Goal: Task Accomplishment & Management: Manage account settings

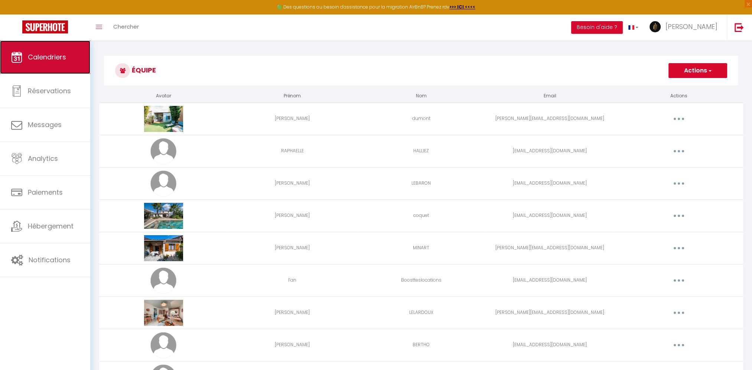
click at [43, 58] on span "Calendriers" at bounding box center [47, 56] width 38 height 9
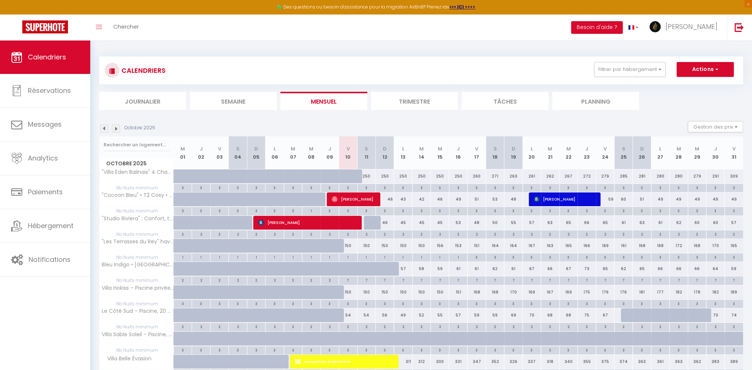
click at [370, 222] on div at bounding box center [373, 223] width 18 height 14
type input "45"
type input "Sam 11 Octobre 2025"
type input "Dim 12 Octobre 2025"
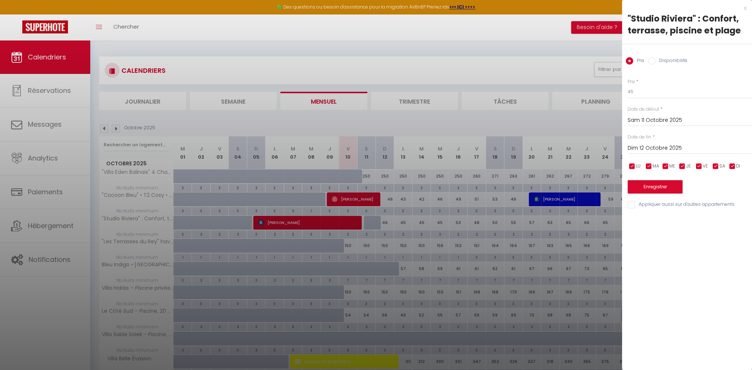
click at [662, 59] on label "Disponibilité" at bounding box center [672, 61] width 32 height 8
click at [656, 59] on input "Disponibilité" at bounding box center [651, 60] width 7 height 7
radio input "true"
radio input "false"
click at [651, 94] on select "Disponible Indisponible" at bounding box center [690, 92] width 124 height 14
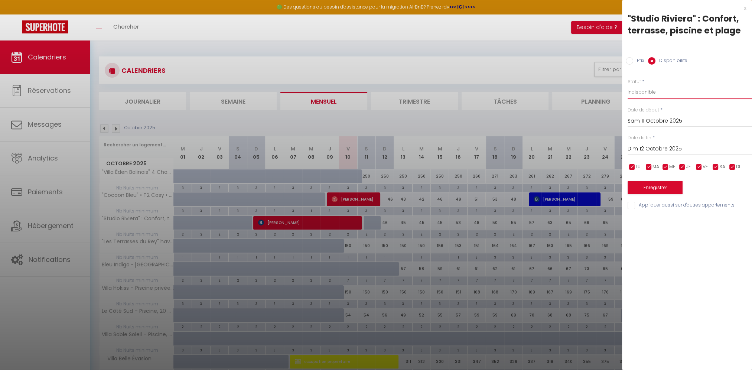
click at [628, 85] on select "Disponible Indisponible" at bounding box center [690, 92] width 124 height 14
click at [658, 90] on select "Disponible Indisponible" at bounding box center [690, 92] width 124 height 14
select select "1"
click at [628, 85] on select "Disponible Indisponible" at bounding box center [690, 92] width 124 height 14
click at [648, 187] on button "Enregistrer" at bounding box center [655, 187] width 55 height 13
